Goal: Information Seeking & Learning: Find specific page/section

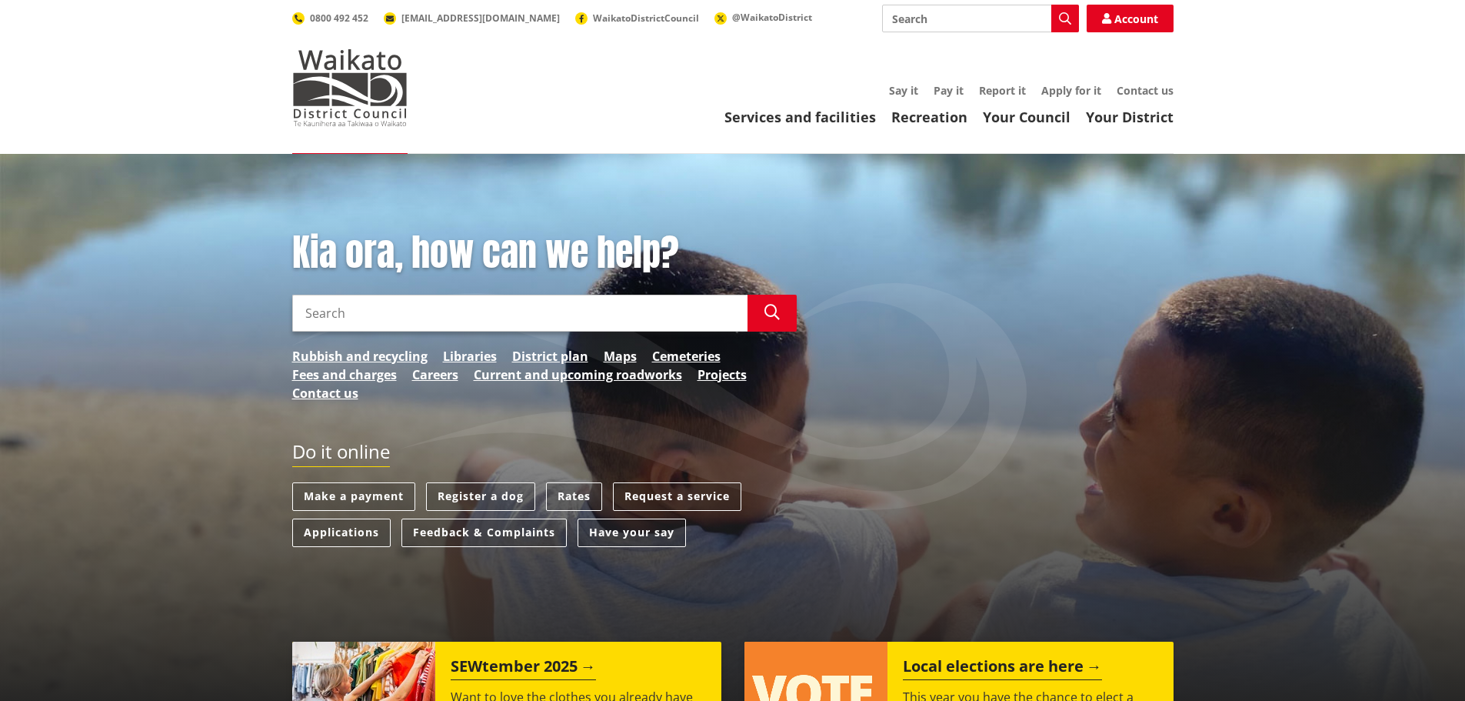
click at [528, 321] on input "Search" at bounding box center [519, 313] width 455 height 37
type input "fire"
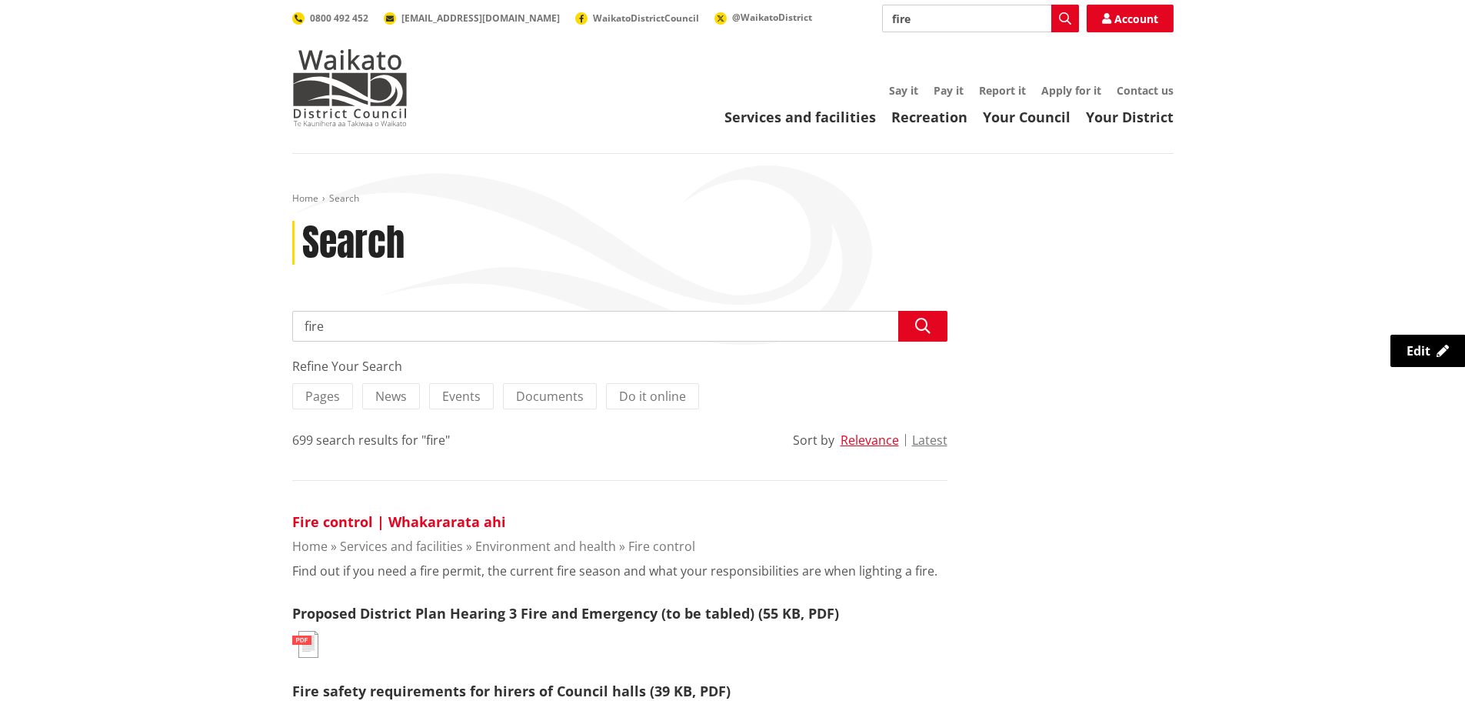
click at [373, 520] on link "Fire control | Whakararata ahi" at bounding box center [399, 521] width 214 height 18
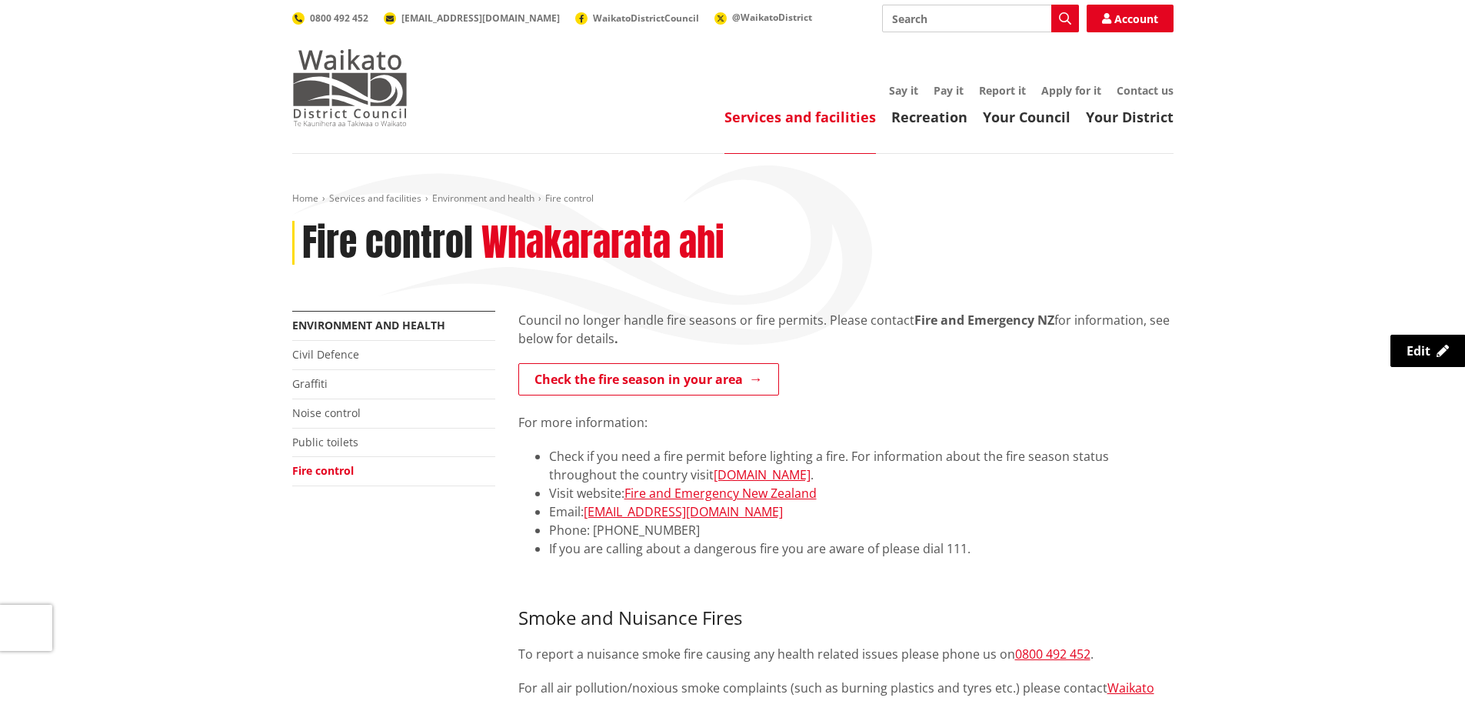
click at [376, 90] on img at bounding box center [349, 87] width 115 height 77
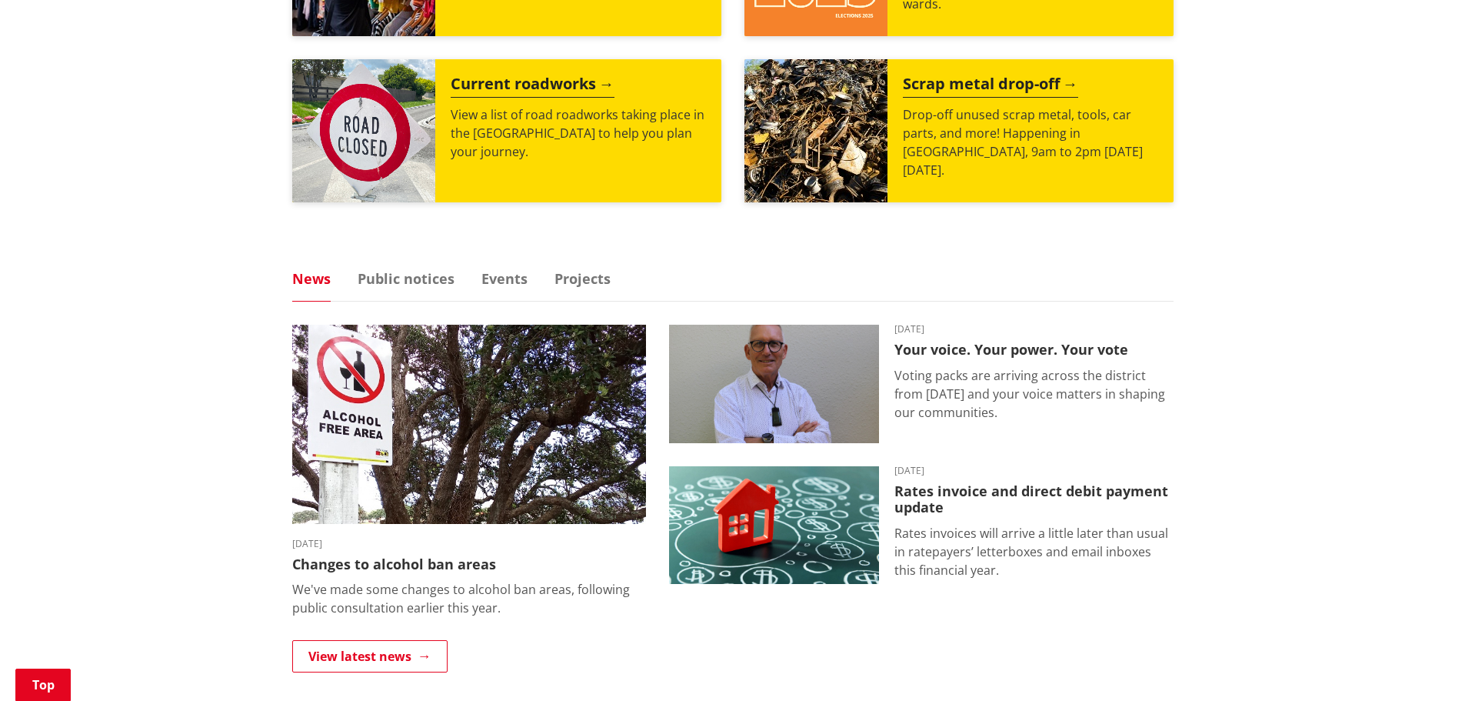
scroll to position [615, 0]
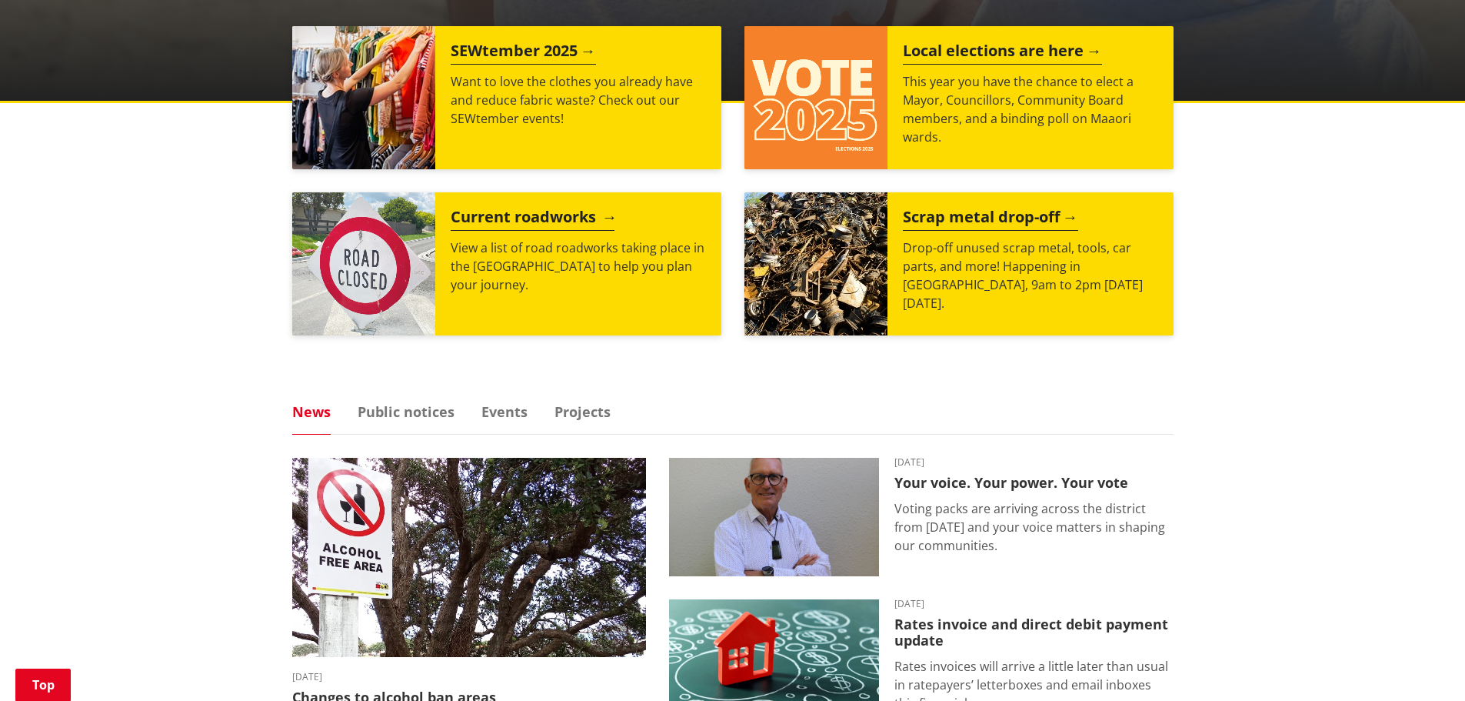
click at [530, 212] on h2 "Current roadworks" at bounding box center [533, 219] width 164 height 23
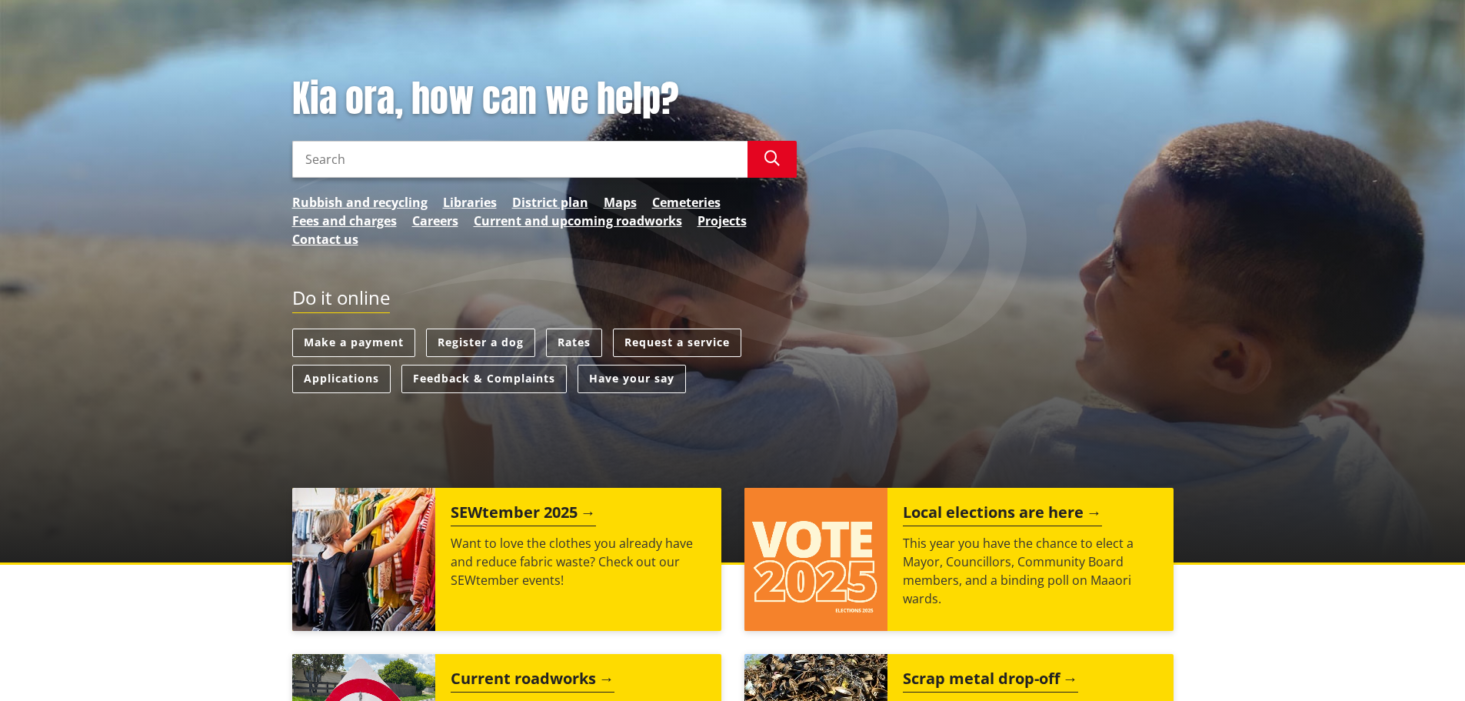
scroll to position [0, 0]
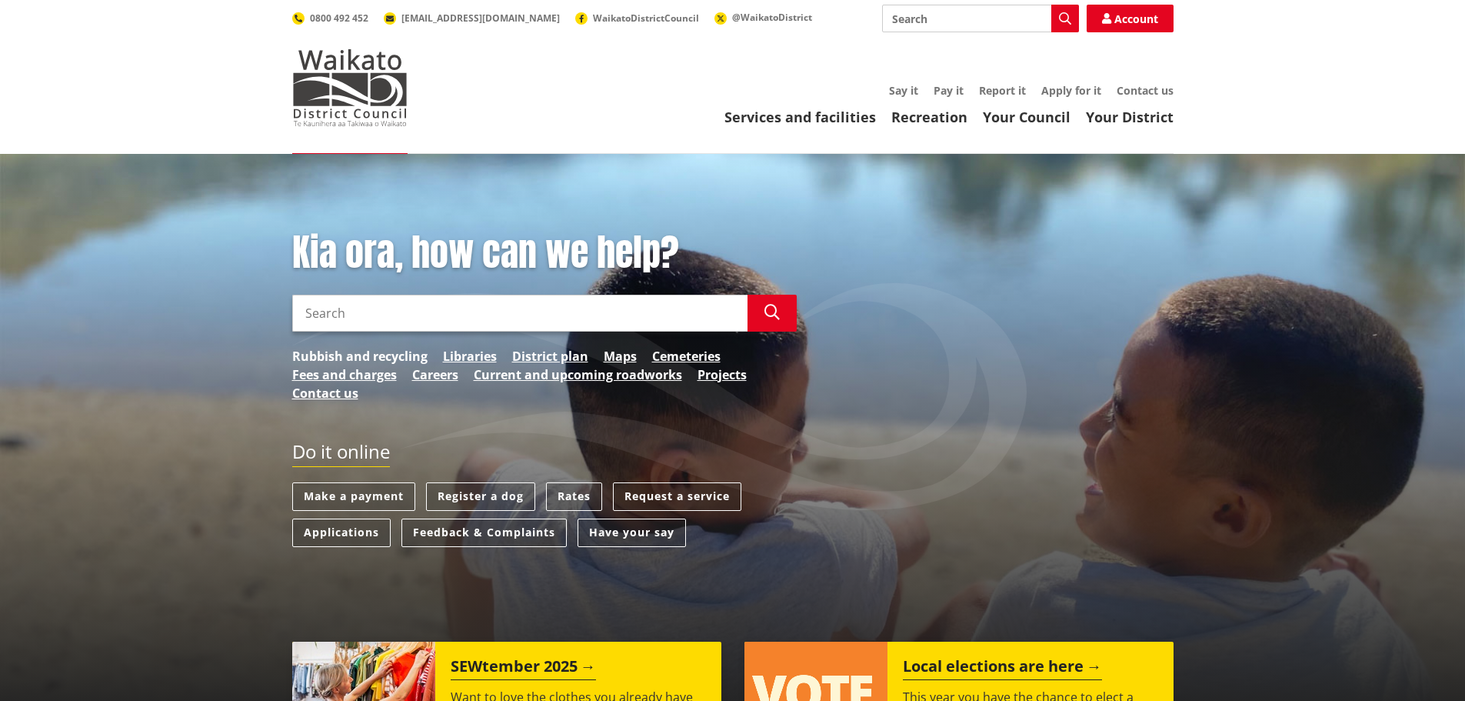
click at [371, 349] on link "Rubbish and recycling" at bounding box center [359, 356] width 135 height 18
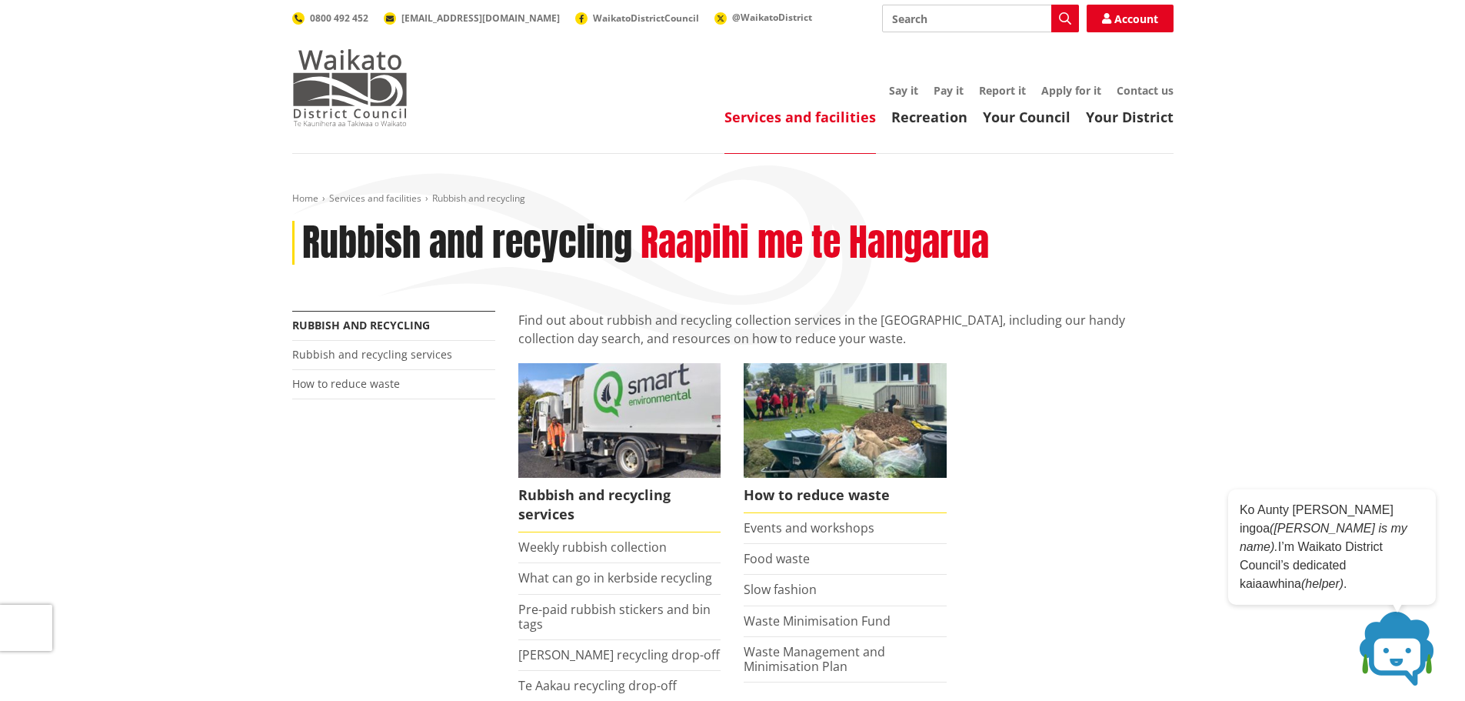
click at [353, 80] on img at bounding box center [349, 87] width 115 height 77
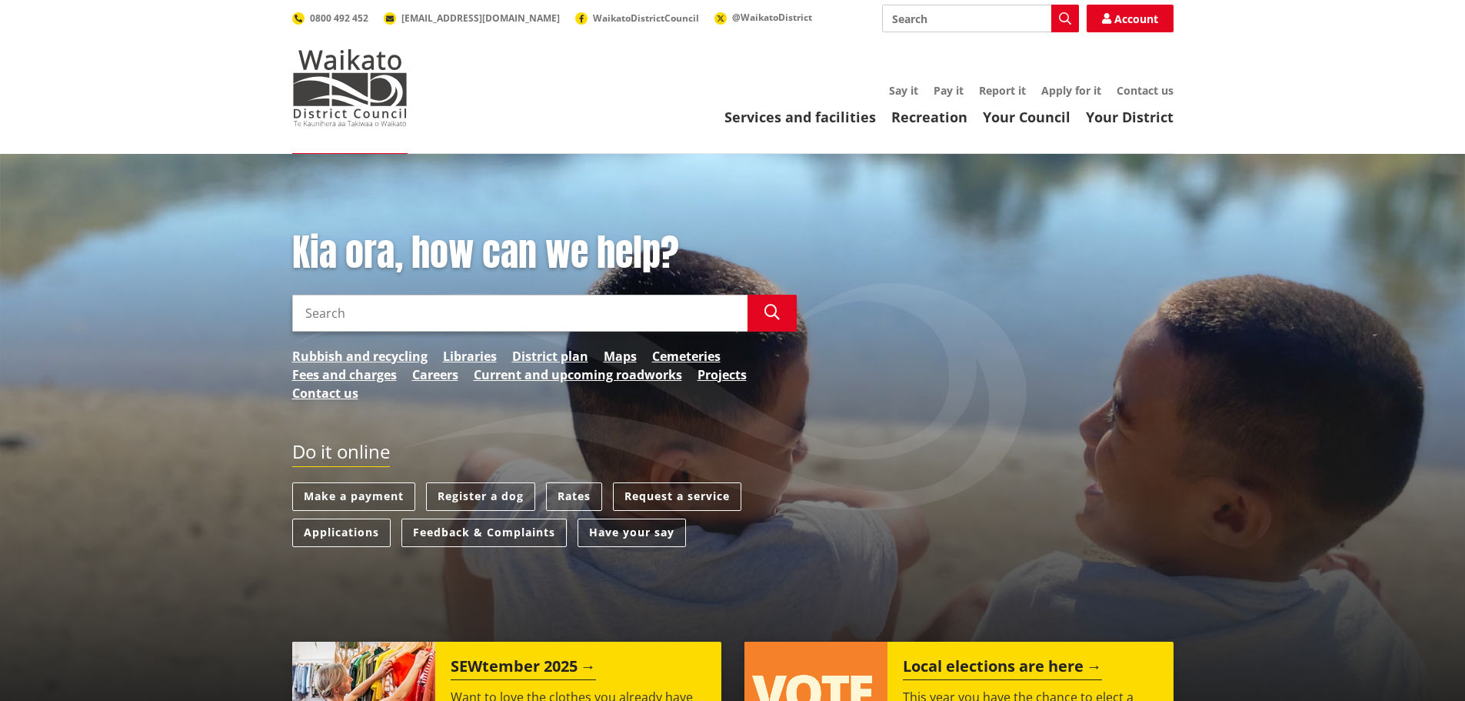
click at [418, 319] on input "Search" at bounding box center [519, 313] width 455 height 37
type input "koroneihana"
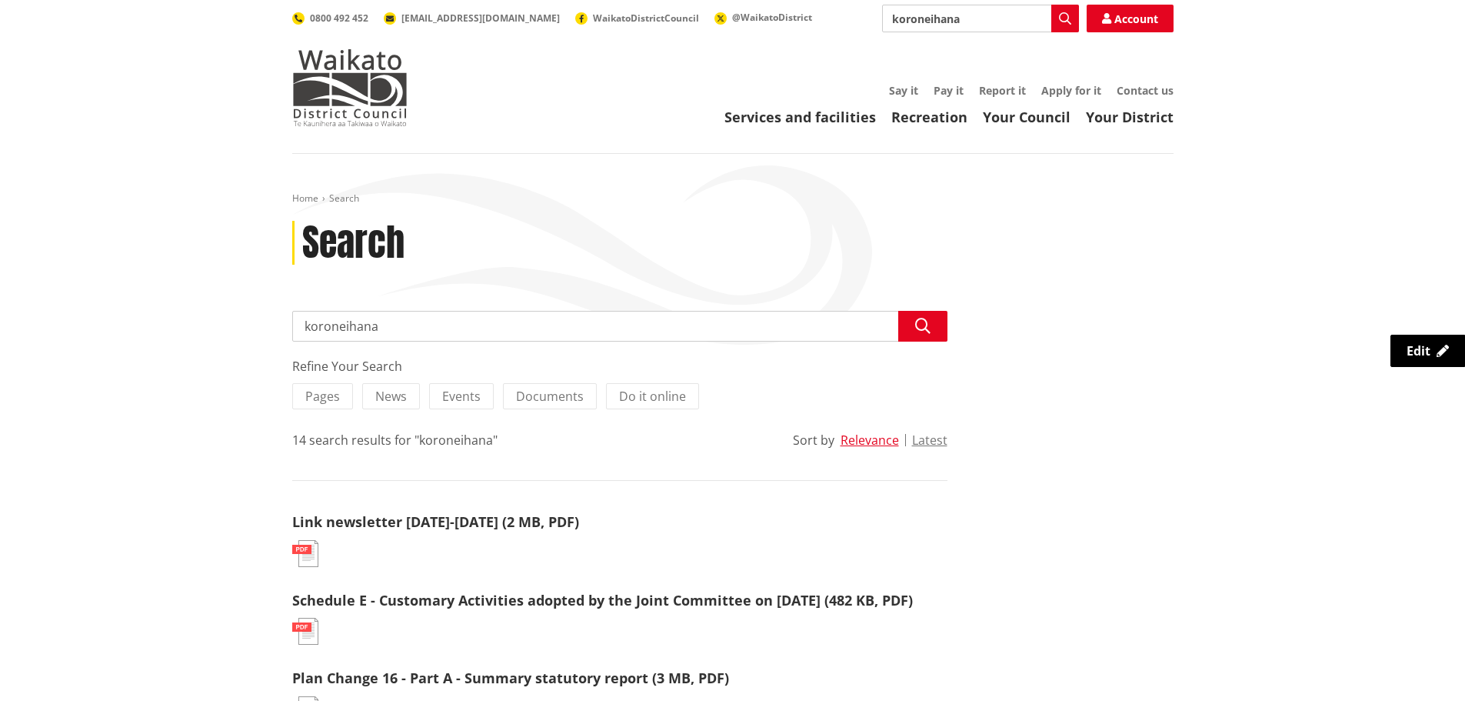
drag, startPoint x: 432, startPoint y: 332, endPoint x: 150, endPoint y: 357, distance: 282.6
type input "coronation"
